Goal: Information Seeking & Learning: Learn about a topic

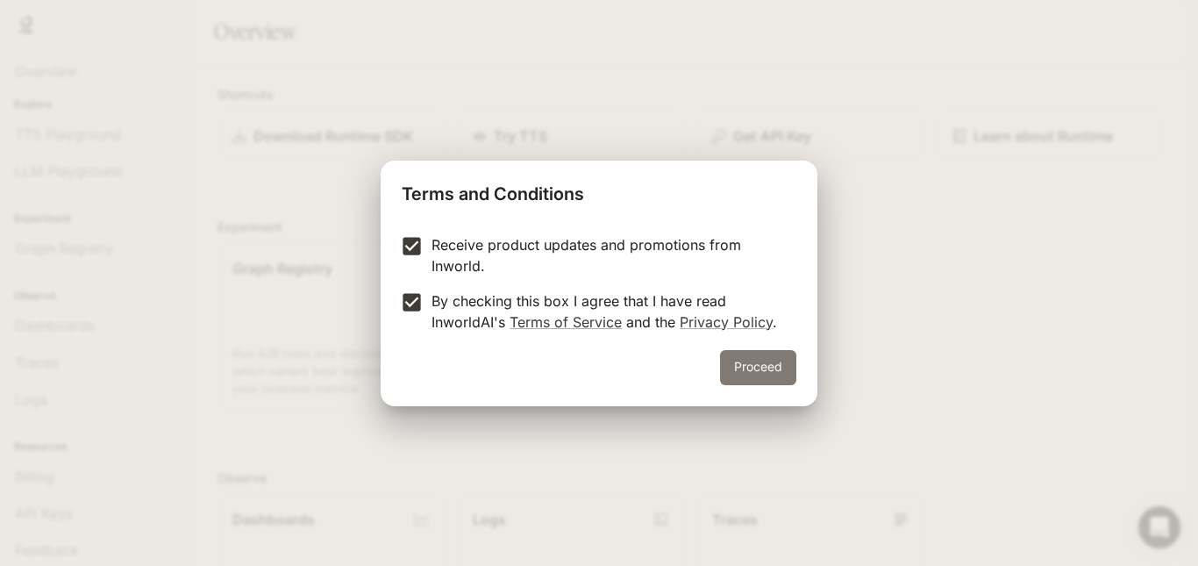
click at [738, 365] on button "Proceed" at bounding box center [758, 367] width 76 height 35
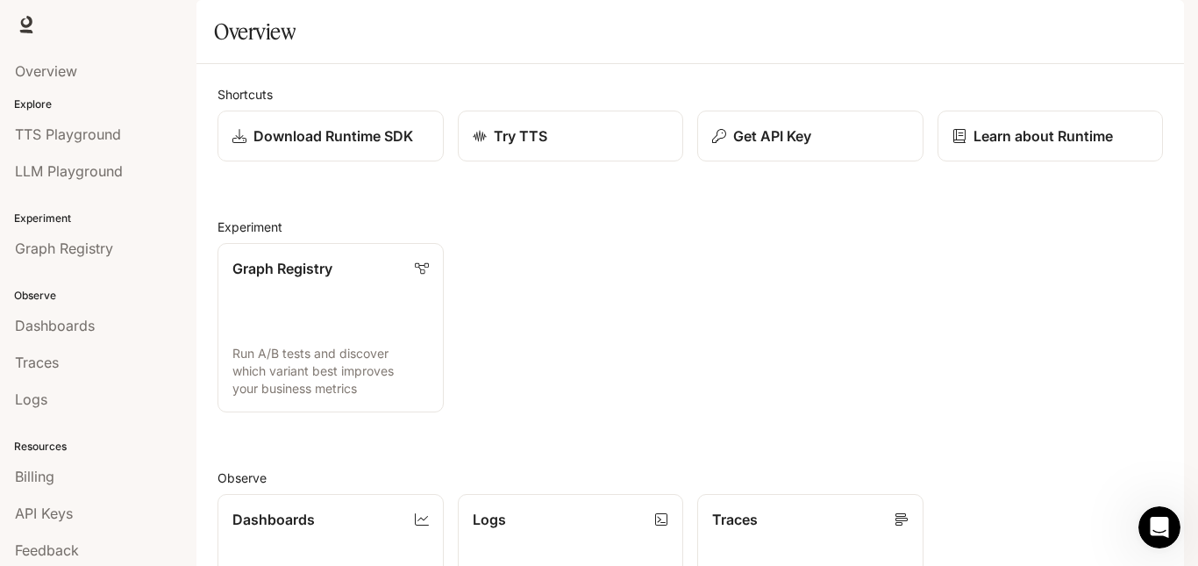
click at [1102, 38] on link "Documentation Documentation" at bounding box center [1081, 24] width 107 height 35
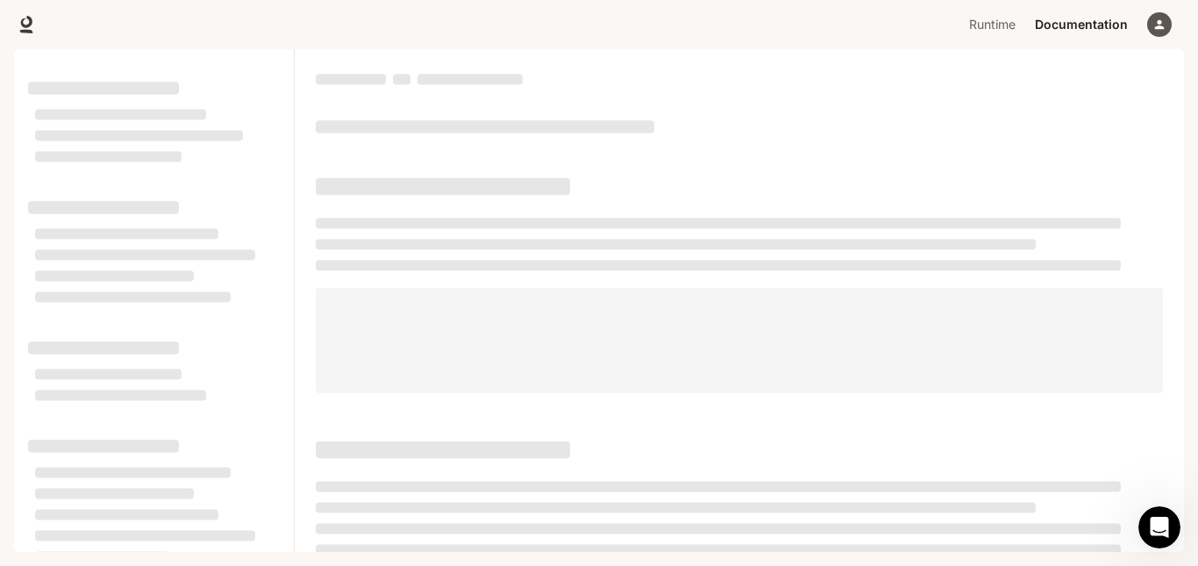
click at [1168, 36] on button "button" at bounding box center [1159, 24] width 35 height 35
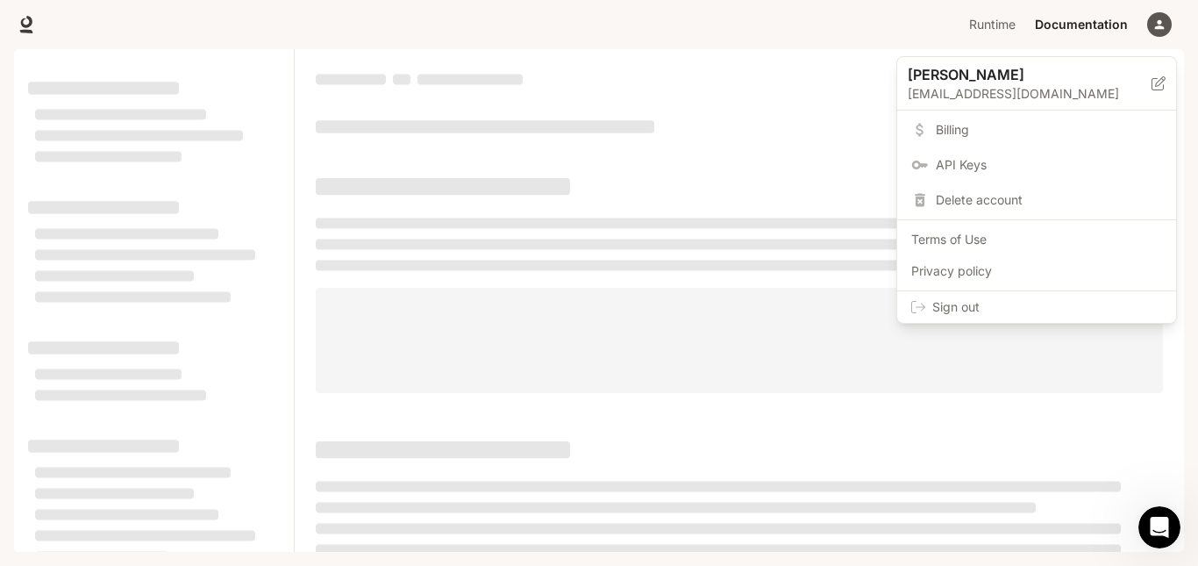
click at [1165, 31] on div at bounding box center [599, 283] width 1198 height 566
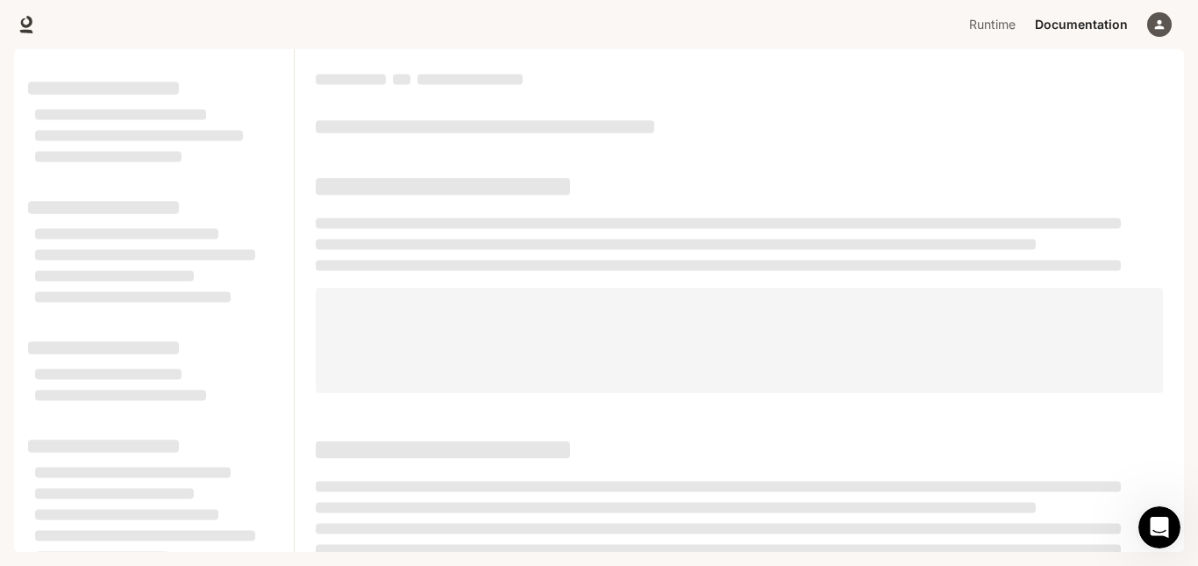
click at [1165, 31] on icon "button" at bounding box center [1159, 25] width 14 height 14
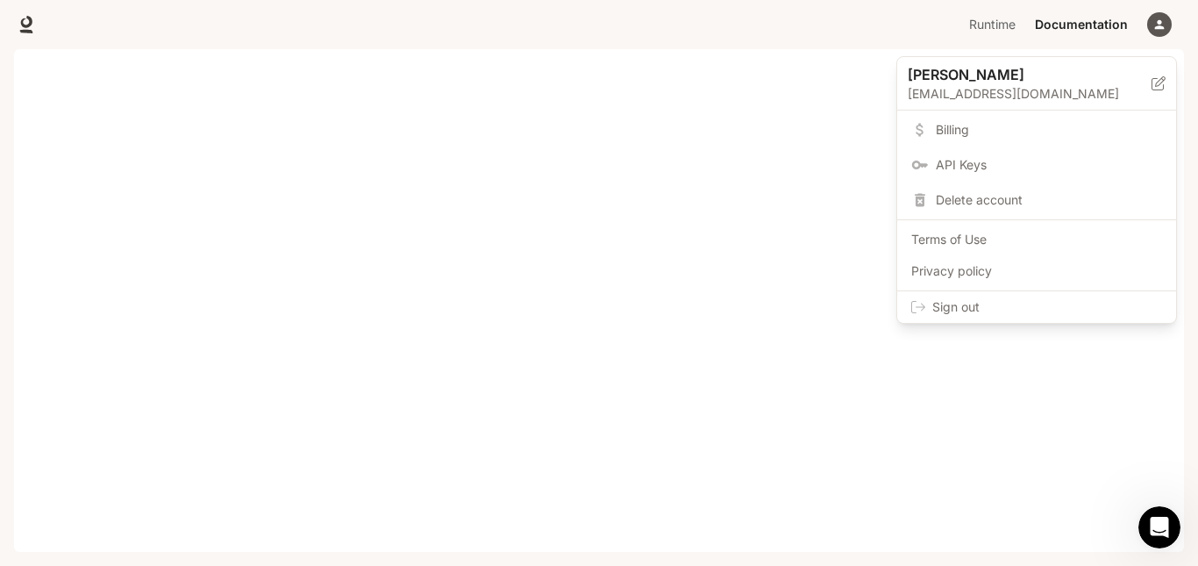
click at [784, 139] on div at bounding box center [599, 283] width 1198 height 566
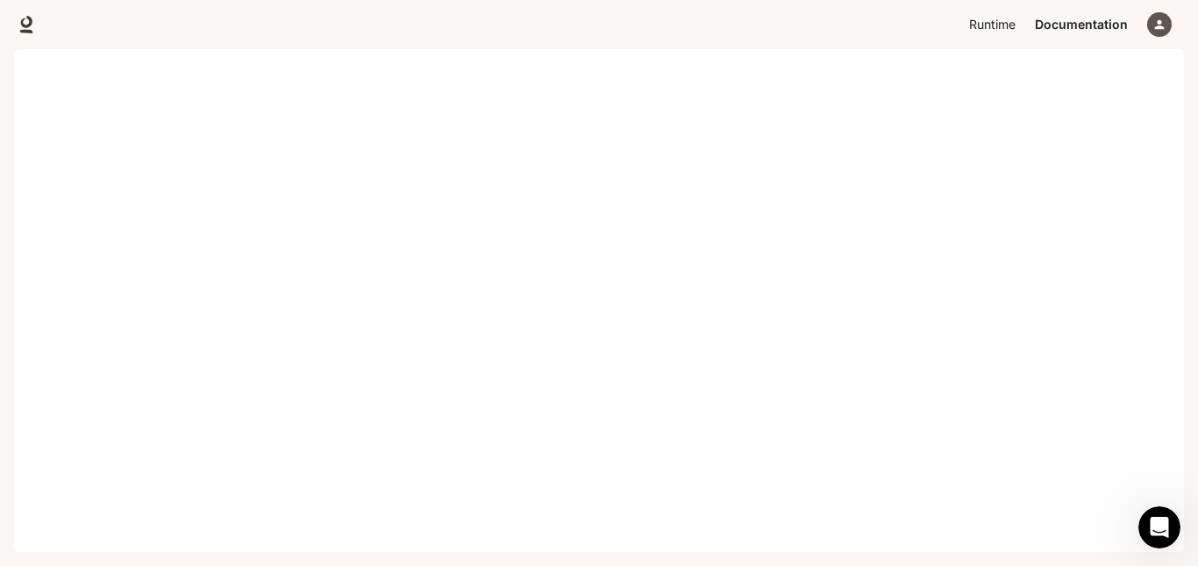
click at [1004, 24] on span "Runtime" at bounding box center [992, 25] width 46 height 22
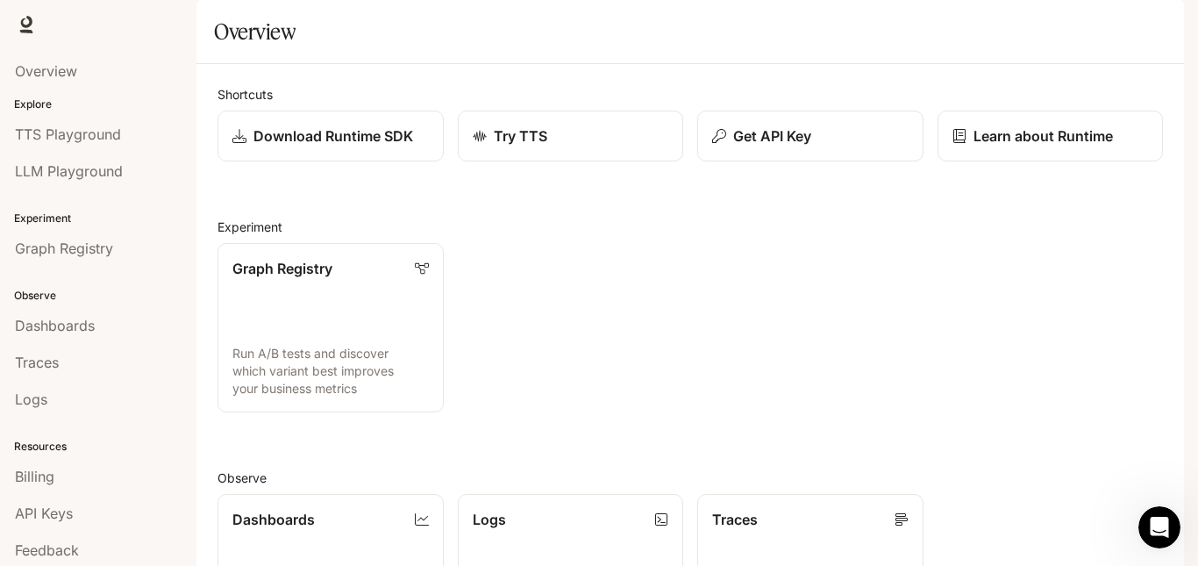
scroll to position [251, 0]
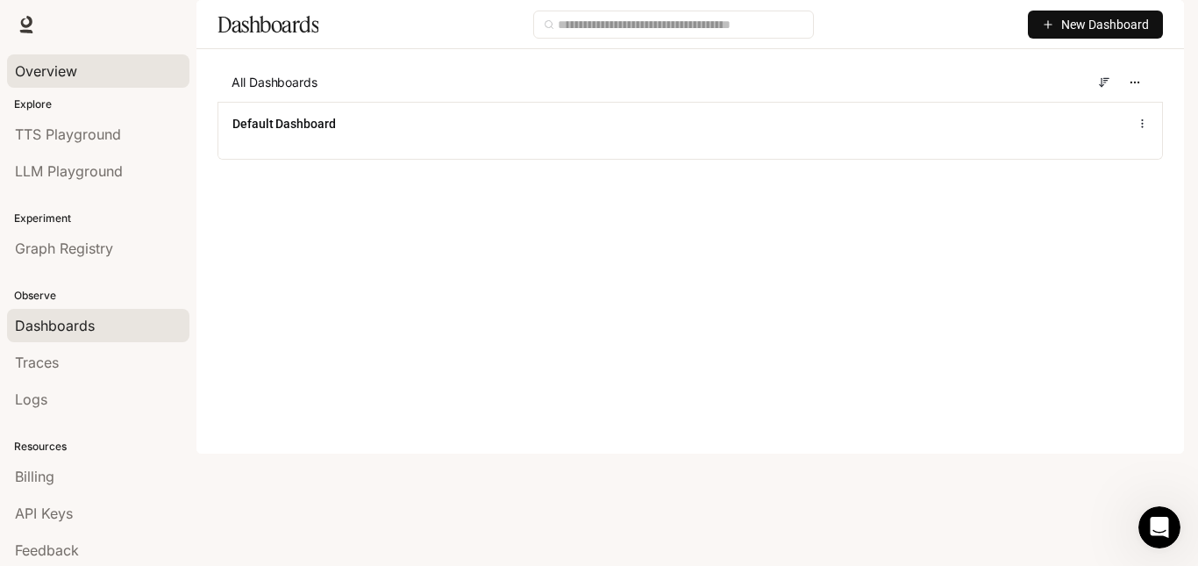
click at [70, 56] on link "Overview" at bounding box center [98, 70] width 182 height 33
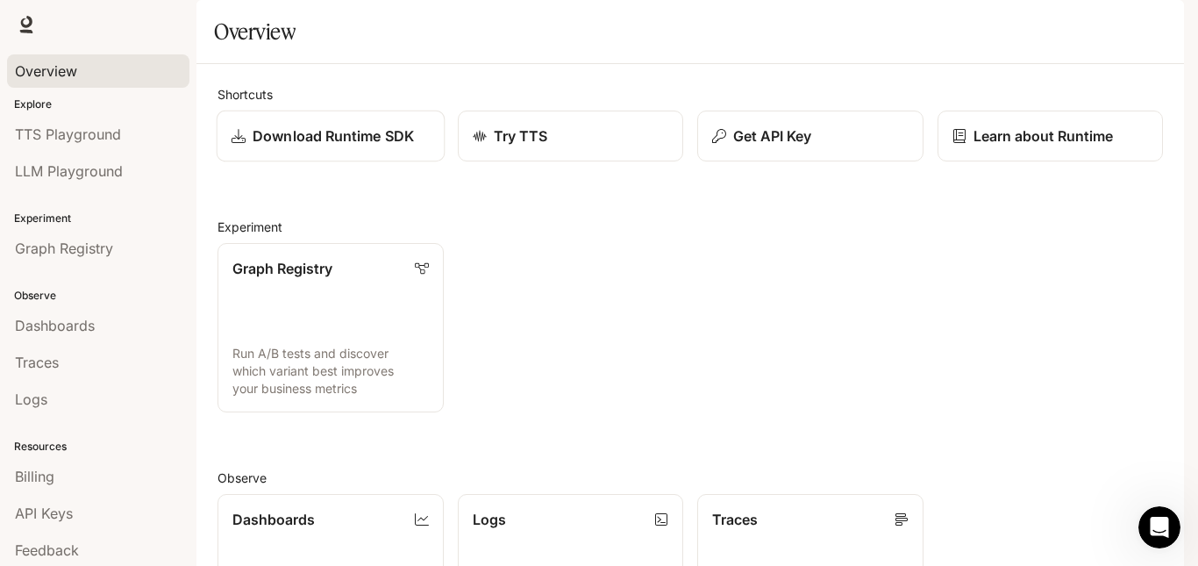
click at [366, 146] on p "Download Runtime SDK" at bounding box center [333, 135] width 161 height 21
click at [596, 146] on div "Try TTS" at bounding box center [570, 135] width 198 height 21
